Goal: Information Seeking & Learning: Learn about a topic

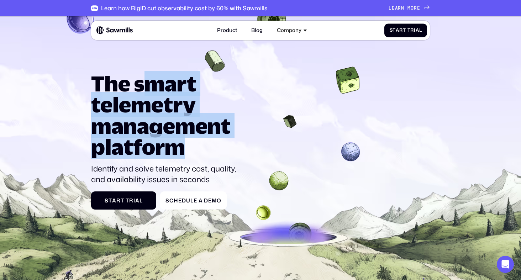
drag, startPoint x: 146, startPoint y: 84, endPoint x: 186, endPoint y: 144, distance: 72.4
click at [186, 144] on h1 "The smart telemetry management platform" at bounding box center [166, 115] width 151 height 84
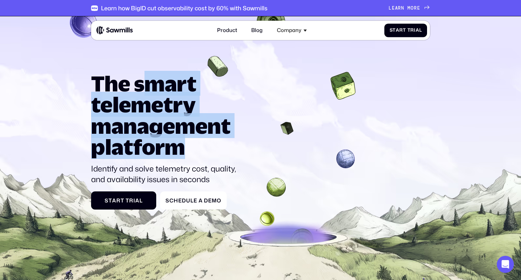
click at [186, 144] on h1 "The smart telemetry management platform" at bounding box center [166, 115] width 151 height 84
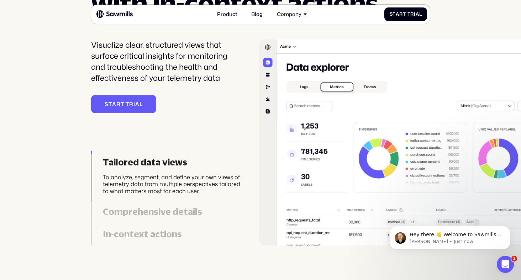
scroll to position [1470, 0]
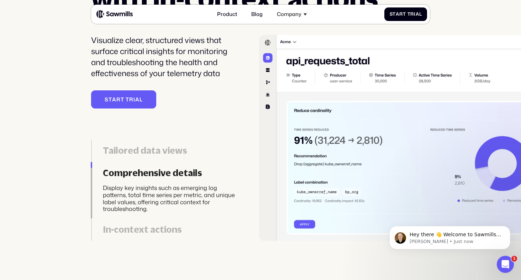
click at [187, 133] on div "Tailored data views To analyze, segment, and define your own views of telemetry…" at bounding box center [166, 182] width 150 height 117
click at [170, 149] on div "Tailored data views" at bounding box center [172, 150] width 138 height 11
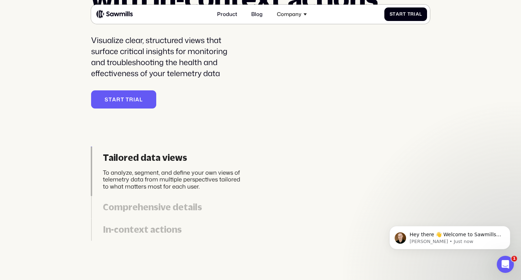
click at [162, 217] on link "Comprehensive details Display key insights such as emerging log patterns, total…" at bounding box center [166, 207] width 150 height 22
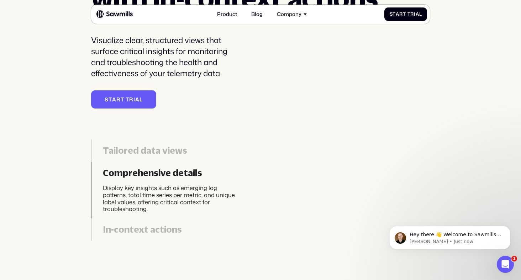
click at [157, 225] on div "In-context actions" at bounding box center [172, 229] width 138 height 11
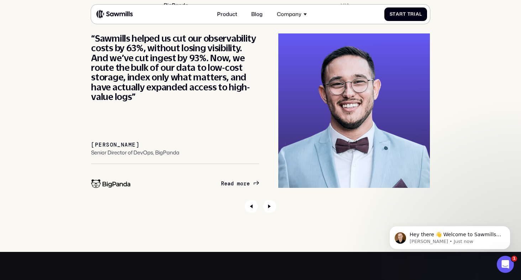
scroll to position [2447, 0]
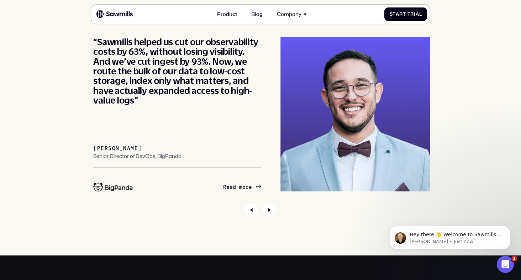
click at [130, 192] on div "Customers BigPanda VIA “Partnering with Sawmills has set us on a path toward op…" at bounding box center [260, 102] width 339 height 230
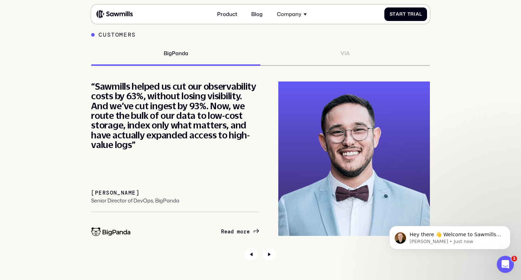
scroll to position [2381, 0]
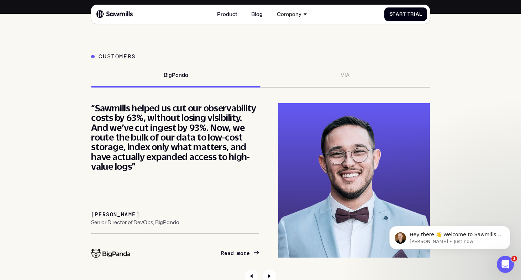
click at [131, 159] on div "“Sawmills helped us cut our observability costs by 63%, without losing visibili…" at bounding box center [175, 137] width 168 height 68
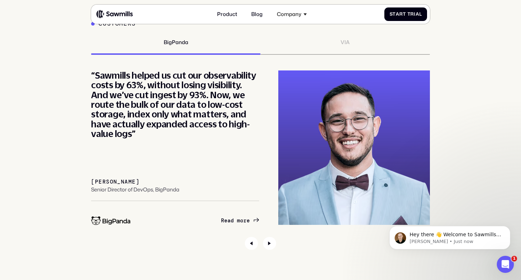
scroll to position [2415, 0]
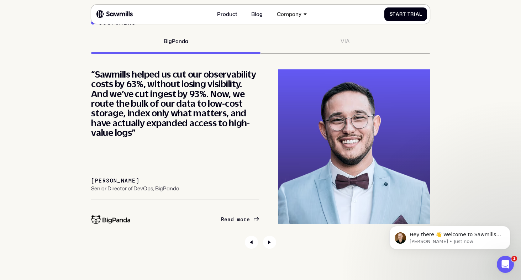
click at [121, 187] on div "Senior Director of DevOps, BigPanda" at bounding box center [135, 189] width 88 height 6
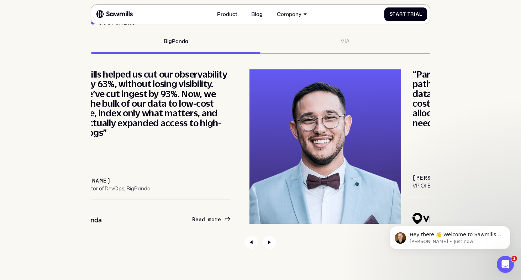
click at [92, 194] on div "Ben Neumann Senior Director of DevOps, BigPanda" at bounding box center [146, 189] width 168 height 22
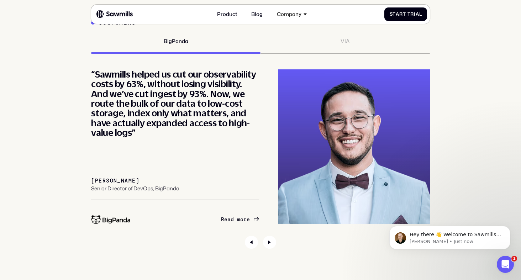
click at [109, 222] on img "1 / 2" at bounding box center [110, 219] width 39 height 9
click at [156, 114] on div "“Sawmills helped us cut our observability costs by 63%, without losing visibili…" at bounding box center [176, 103] width 168 height 68
click at [243, 220] on div "R e a d m o r e R e a d m o r e" at bounding box center [236, 220] width 29 height 6
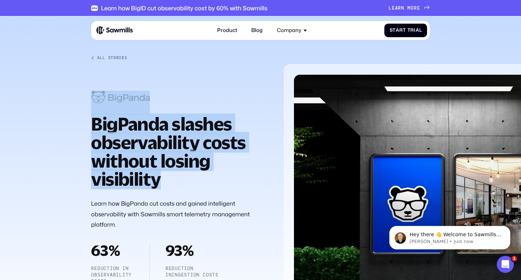
drag, startPoint x: 191, startPoint y: 109, endPoint x: 198, endPoint y: 181, distance: 72.0
click at [199, 181] on div "All Stories BigPanda slashes observability costs without losing visibility Lear…" at bounding box center [181, 170] width 181 height 229
click at [198, 181] on h1 "BigPanda slashes observability costs without losing visibility" at bounding box center [181, 151] width 181 height 73
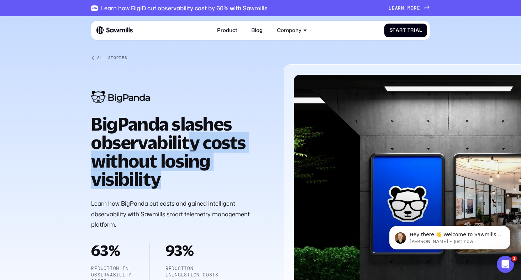
drag, startPoint x: 197, startPoint y: 184, endPoint x: 196, endPoint y: 135, distance: 48.8
click at [196, 135] on h1 "BigPanda slashes observability costs without losing visibility" at bounding box center [181, 151] width 181 height 73
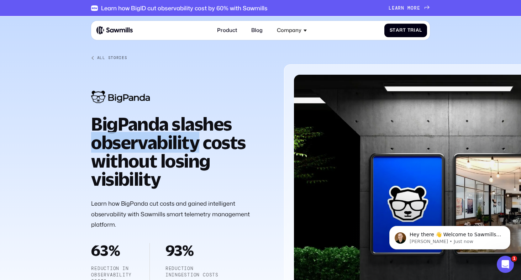
click at [196, 135] on h1 "BigPanda slashes observability costs without losing visibility" at bounding box center [181, 151] width 181 height 73
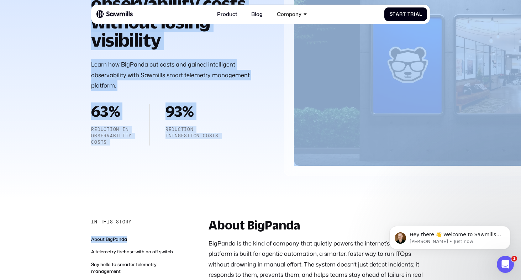
drag, startPoint x: 196, startPoint y: 135, endPoint x: 191, endPoint y: 220, distance: 85.3
click at [205, 147] on div "All Stories BigPanda slashes observability costs without losing visibility Lear…" at bounding box center [260, 46] width 339 height 260
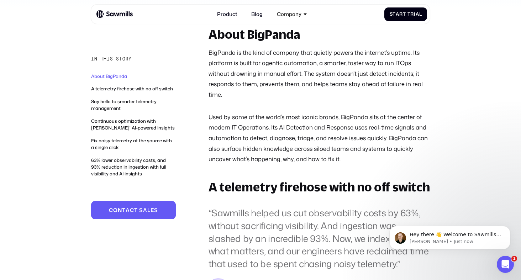
scroll to position [334, 0]
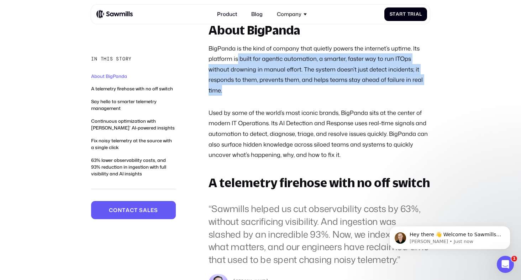
drag, startPoint x: 252, startPoint y: 57, endPoint x: 278, endPoint y: 95, distance: 45.8
click at [278, 95] on p "BigPanda is the kind of company that quietly powers the internet’s uptime. Its …" at bounding box center [320, 69] width 222 height 53
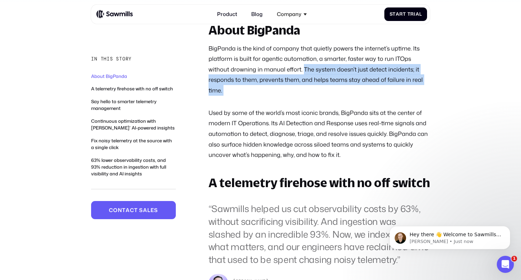
drag, startPoint x: 278, startPoint y: 95, endPoint x: 303, endPoint y: 69, distance: 35.8
click at [303, 69] on p "BigPanda is the kind of company that quietly powers the internet’s uptime. Its …" at bounding box center [320, 69] width 222 height 53
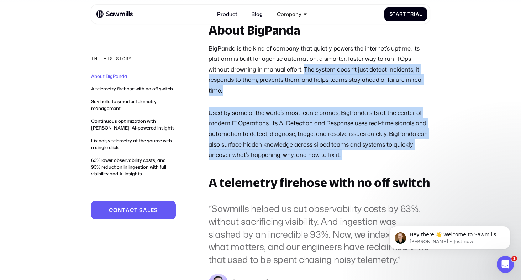
drag, startPoint x: 303, startPoint y: 69, endPoint x: 347, endPoint y: 157, distance: 98.1
click at [347, 157] on div "About BigPanda BigPanda is the kind of company that quietly powers the internet…" at bounding box center [320, 92] width 222 height 136
click at [347, 157] on p "Used by some of the world’s most iconic brands, BigPanda sits at the center of …" at bounding box center [320, 134] width 222 height 53
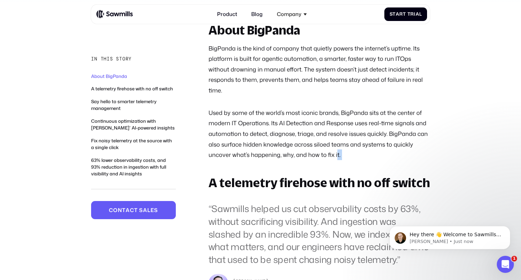
drag, startPoint x: 349, startPoint y: 161, endPoint x: 335, endPoint y: 155, distance: 15.3
click at [335, 155] on p "Used by some of the world’s most iconic brands, BigPanda sits at the center of …" at bounding box center [320, 134] width 222 height 53
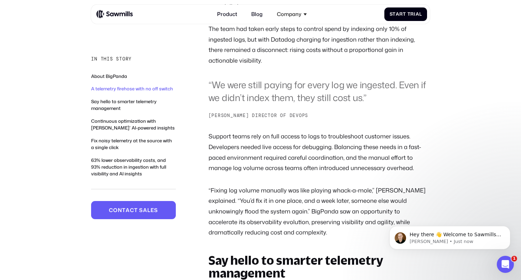
scroll to position [697, 0]
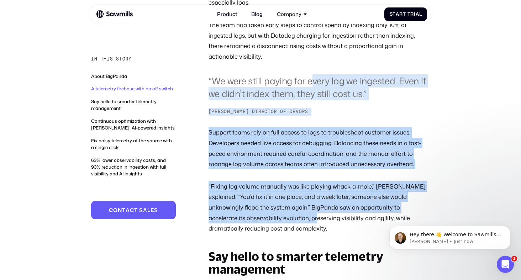
drag, startPoint x: 313, startPoint y: 172, endPoint x: 302, endPoint y: 210, distance: 39.3
click at [302, 210] on div "A telemetry firehose with no off switch “Sawmills helped us cut observability c…" at bounding box center [320, 24] width 222 height 420
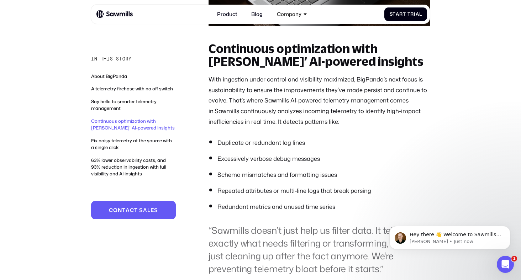
scroll to position [1376, 0]
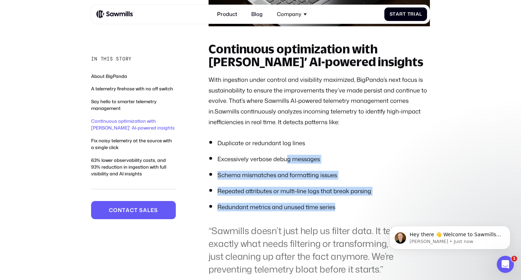
drag, startPoint x: 342, startPoint y: 197, endPoint x: 285, endPoint y: 145, distance: 78.1
click at [285, 145] on ol "Duplicate or redundant log lines Excessively verbose debug messages Schema mism…" at bounding box center [320, 175] width 222 height 73
click at [285, 155] on li "Excessively verbose debug messages" at bounding box center [324, 159] width 213 height 9
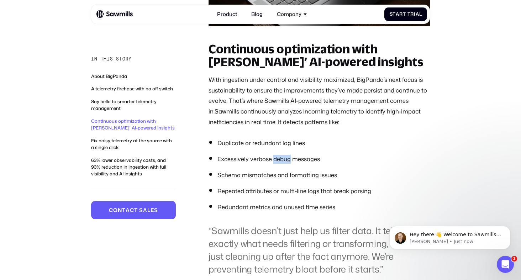
click at [285, 155] on li "Excessively verbose debug messages" at bounding box center [324, 159] width 213 height 9
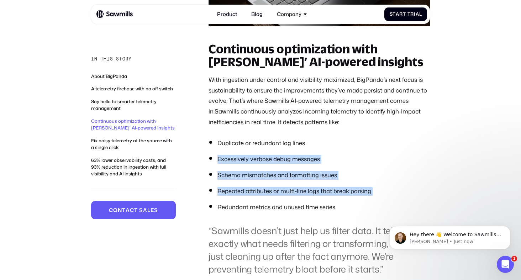
drag, startPoint x: 285, startPoint y: 145, endPoint x: 304, endPoint y: 187, distance: 47.2
click at [305, 187] on ol "Duplicate or redundant log lines Excessively verbose debug messages Schema mism…" at bounding box center [320, 175] width 222 height 73
click at [304, 187] on ol "Duplicate or redundant log lines Excessively verbose debug messages Schema mism…" at bounding box center [320, 175] width 222 height 73
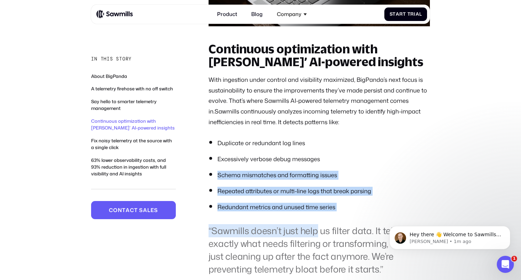
drag, startPoint x: 293, startPoint y: 158, endPoint x: 318, endPoint y: 226, distance: 71.8
click at [318, 226] on div "Continuous optimization with Sawmills’ AI-powered insights With ingestion under…" at bounding box center [320, 253] width 222 height 421
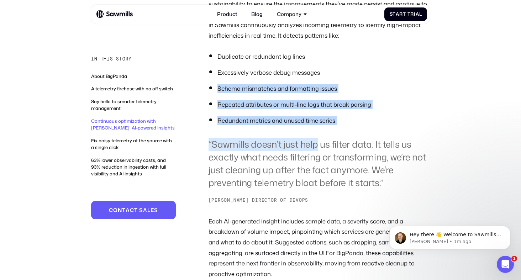
scroll to position [1463, 0]
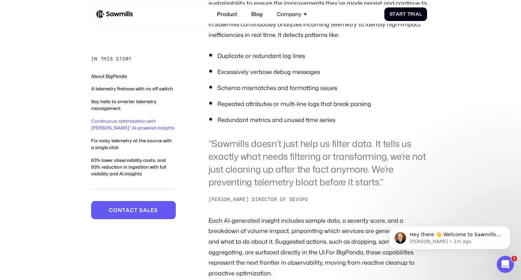
click at [338, 168] on blockquote "“Sawmills doesn’t just help us filter data. It tells us exactly what needs filt…" at bounding box center [320, 162] width 222 height 51
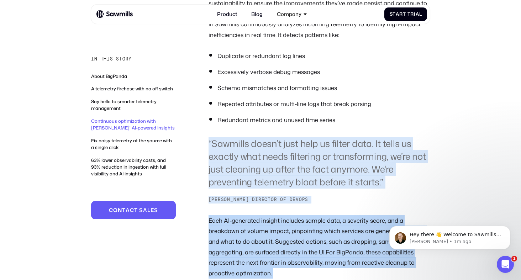
drag, startPoint x: 338, startPoint y: 168, endPoint x: 314, endPoint y: 231, distance: 68.0
click at [314, 231] on div "Continuous optimization with Sawmills’ AI-powered insights With ingestion under…" at bounding box center [320, 165] width 222 height 421
click at [314, 231] on p "Each AI-generated insight includes sample data, a severity score, and a breakdo…" at bounding box center [320, 246] width 222 height 63
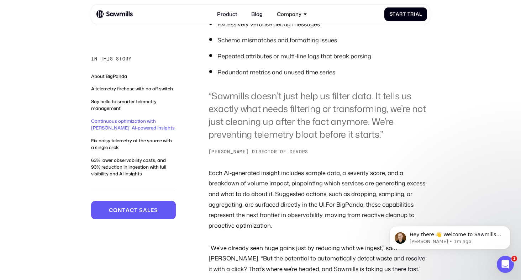
scroll to position [1512, 0]
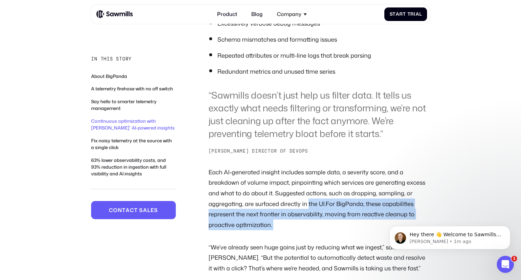
drag, startPoint x: 308, startPoint y: 230, endPoint x: 307, endPoint y: 193, distance: 36.7
click at [307, 193] on div "Continuous optimization with Sawmills’ AI-powered insights With ingestion under…" at bounding box center [320, 117] width 222 height 421
click at [307, 193] on p "Each AI-generated insight includes sample data, a severity score, and a breakdo…" at bounding box center [320, 198] width 222 height 63
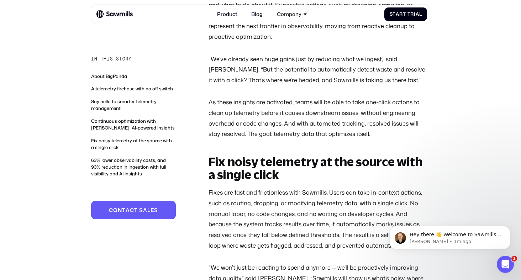
scroll to position [1701, 0]
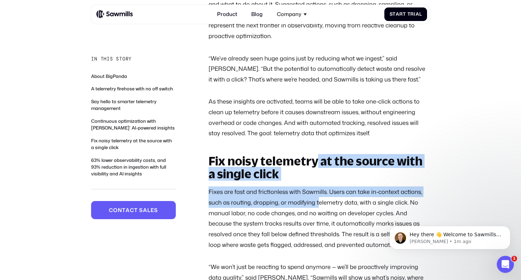
drag, startPoint x: 314, startPoint y: 156, endPoint x: 317, endPoint y: 193, distance: 37.1
click at [317, 191] on div "Fix noisy telemetry at the source with a single click Fixes are fast and fricti…" at bounding box center [320, 229] width 222 height 149
click at [317, 193] on p "Fixes are fast and frictionless with Sawmills. Users can take in-context action…" at bounding box center [320, 218] width 222 height 63
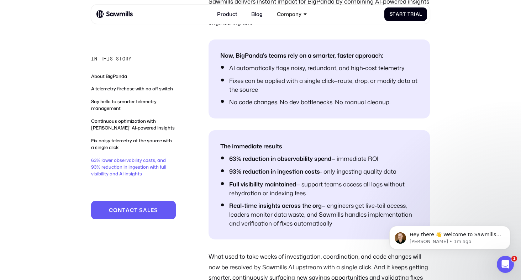
scroll to position [2074, 0]
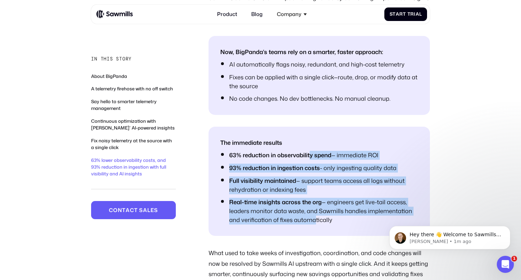
drag, startPoint x: 316, startPoint y: 205, endPoint x: 312, endPoint y: 149, distance: 56.8
click at [312, 149] on ul "The immediate results 63% reduction in observability spend — immediate ROI 93% …" at bounding box center [320, 181] width 222 height 109
click at [312, 151] on strong "63% reduction in observability spend" at bounding box center [280, 155] width 102 height 8
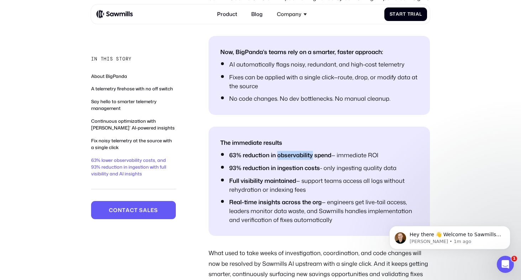
click at [312, 151] on strong "63% reduction in observability spend" at bounding box center [280, 155] width 102 height 8
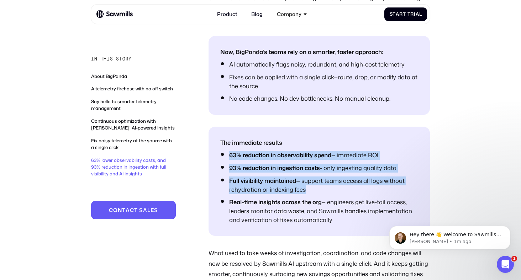
drag, startPoint x: 312, startPoint y: 149, endPoint x: 334, endPoint y: 219, distance: 73.7
click at [328, 194] on ul "The immediate results 63% reduction in observability spend — immediate ROI 93% …" at bounding box center [320, 181] width 222 height 109
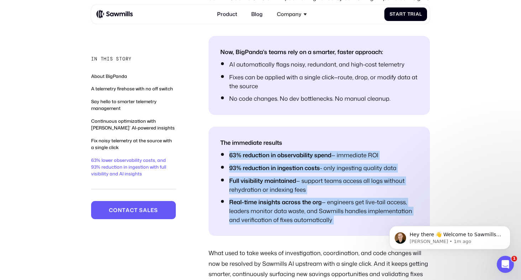
click at [331, 223] on ul "The immediate results 63% reduction in observability spend — immediate ROI 93% …" at bounding box center [320, 181] width 222 height 109
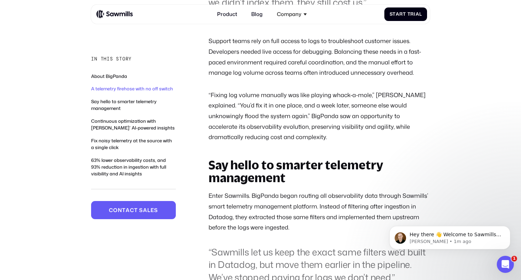
scroll to position [649, 0]
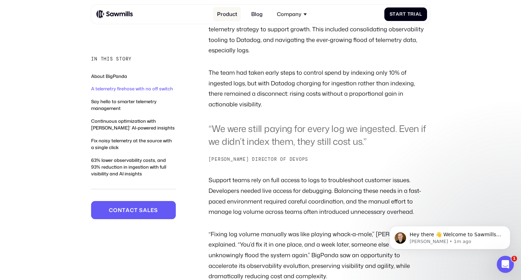
click at [229, 15] on link "Product" at bounding box center [227, 14] width 28 height 14
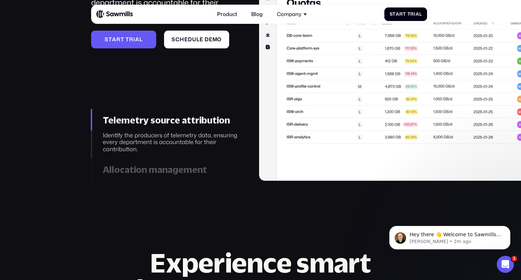
scroll to position [2195, 0]
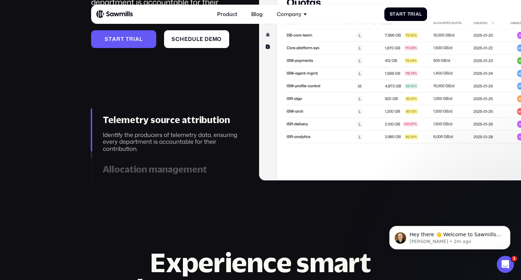
click at [174, 167] on link "Allocation management Allocate telemetry data resources to your observability s…" at bounding box center [166, 169] width 150 height 22
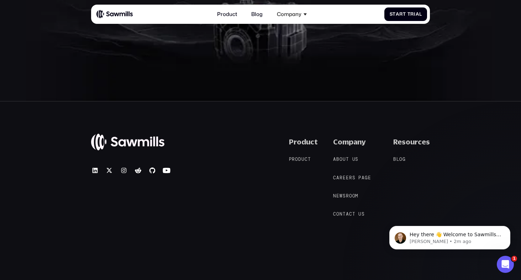
scroll to position [2657, 0]
